Goal: Find specific page/section

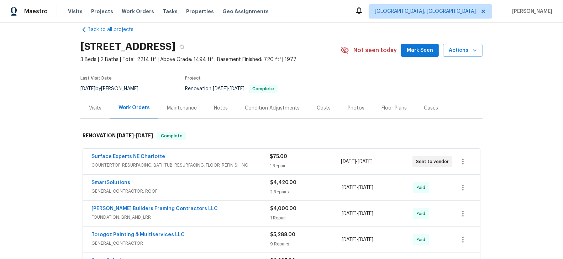
scroll to position [12, 0]
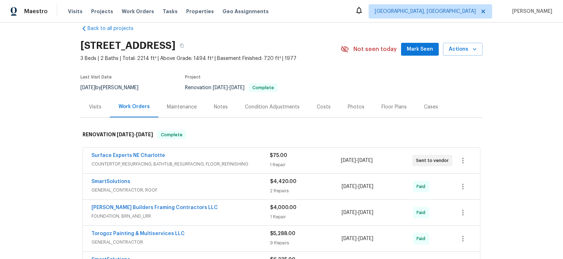
click at [132, 162] on span "COUNTERTOP_RESURFACING, BATHTUB_RESURFACING, FLOOR_REFINISHING" at bounding box center [181, 163] width 178 height 7
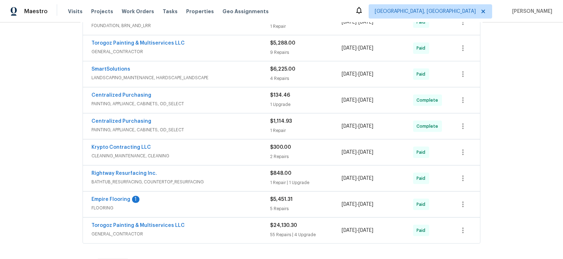
scroll to position [285, 0]
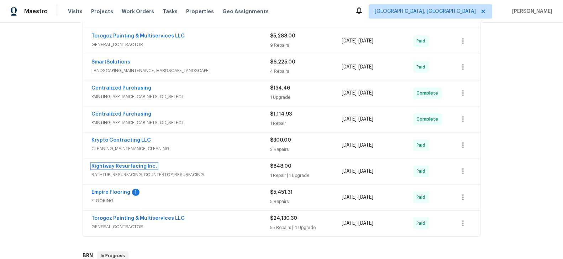
click at [132, 163] on link "Rightway Resurfacing Inc." at bounding box center [125, 165] width 66 height 5
